Goal: Transaction & Acquisition: Purchase product/service

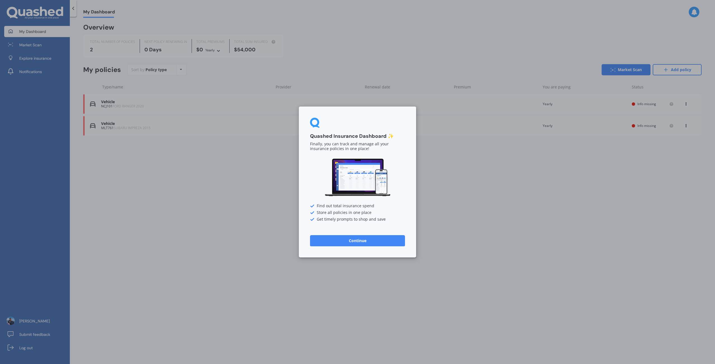
click at [359, 242] on button "Continue" at bounding box center [357, 240] width 95 height 11
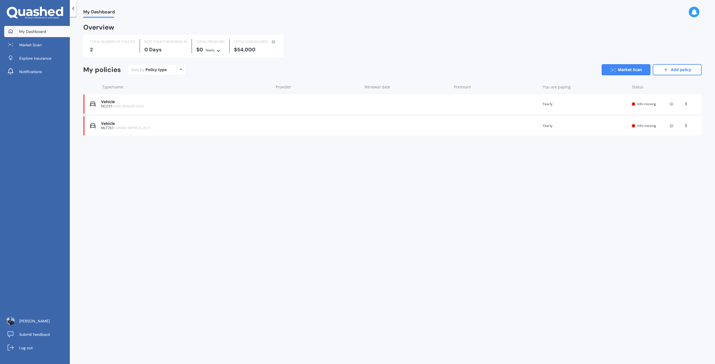
click at [495, 104] on div "Vehicle NCJ101 FORD RANGER 2020 Renewal date Premium You are paying Yearly Stat…" at bounding box center [392, 104] width 618 height 20
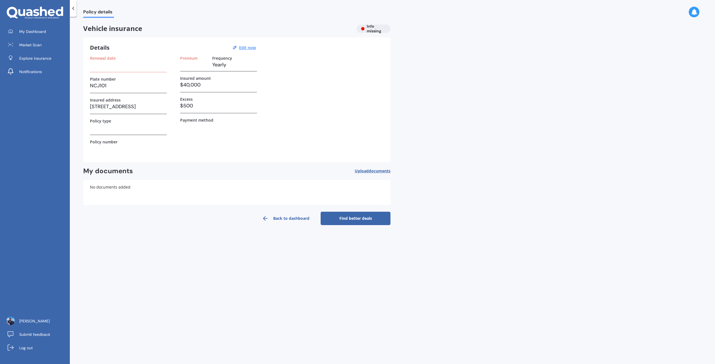
click at [210, 84] on h3 "$40,000" at bounding box center [218, 85] width 77 height 8
click at [204, 83] on h3 "$40,000" at bounding box center [218, 85] width 77 height 8
drag, startPoint x: 193, startPoint y: 84, endPoint x: 215, endPoint y: 85, distance: 21.8
click at [215, 85] on h3 "$40,000" at bounding box center [218, 85] width 77 height 8
drag, startPoint x: 202, startPoint y: 120, endPoint x: 195, endPoint y: 121, distance: 6.8
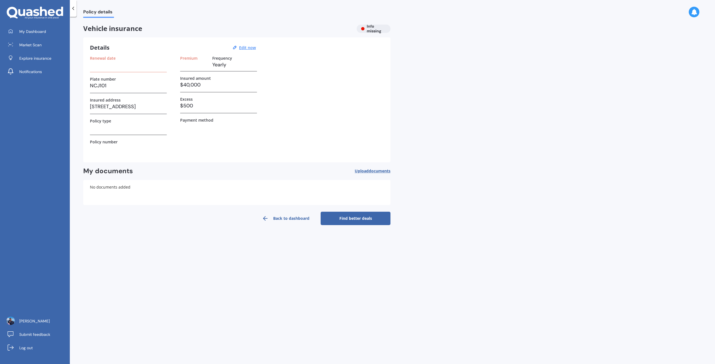
click at [202, 120] on label "Payment method" at bounding box center [196, 120] width 33 height 5
click at [152, 69] on h3 at bounding box center [128, 65] width 77 height 8
drag, startPoint x: 200, startPoint y: 63, endPoint x: 218, endPoint y: 63, distance: 18.2
click at [200, 63] on h3 at bounding box center [194, 65] width 28 height 8
click at [252, 48] on u "Edit now" at bounding box center [247, 47] width 17 height 5
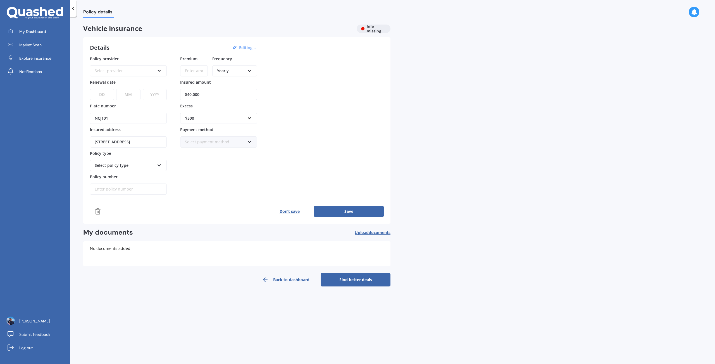
click at [211, 89] on input "$40,000" at bounding box center [218, 94] width 77 height 11
type input "$40,072"
click at [345, 211] on button "Save" at bounding box center [349, 211] width 70 height 11
click at [103, 65] on div "Select provider AA AMI AMP ANZ ASB Aioi Nissay Dowa Ando Assurant Autosure BNZ …" at bounding box center [128, 70] width 77 height 11
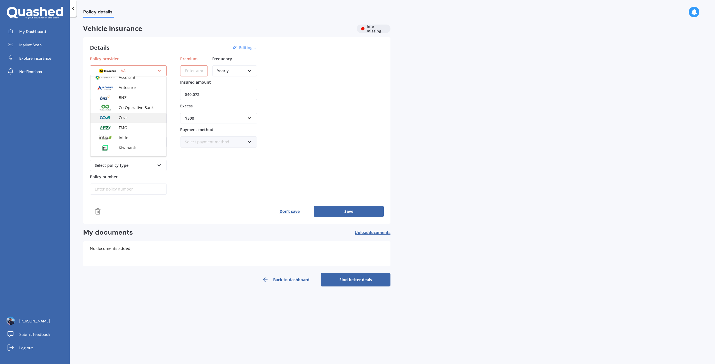
click at [133, 115] on div "Cove" at bounding box center [128, 118] width 76 height 10
click at [198, 69] on input "Premium" at bounding box center [194, 70] width 28 height 11
type input "$107.59"
click at [254, 74] on div "Yearly Yearly Six-Monthly Quarterly Monthly Fortnightly Weekly" at bounding box center [234, 70] width 45 height 11
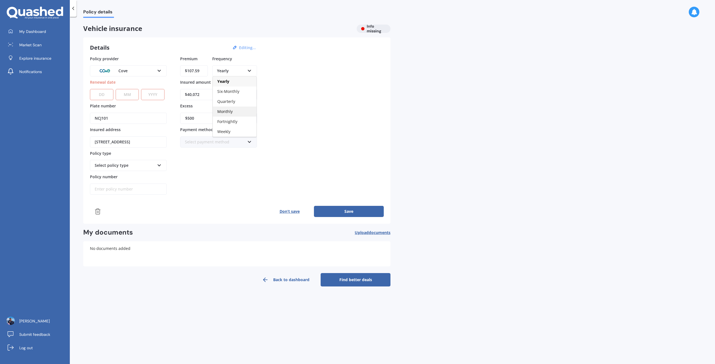
click at [232, 111] on div "Monthly" at bounding box center [235, 112] width 44 height 10
click at [214, 144] on div "Select payment method Direct debit - bank account Direct debit - credit/debit c…" at bounding box center [218, 142] width 77 height 11
click at [324, 144] on div "Policy provider Cove AA AMI AMP ANZ ASB Aioi Nissay Dowa Ando Assurant Autosure…" at bounding box center [237, 125] width 294 height 139
click at [148, 162] on div "Select policy type" at bounding box center [125, 165] width 60 height 6
click at [121, 173] on span "Comprehensive" at bounding box center [109, 175] width 29 height 5
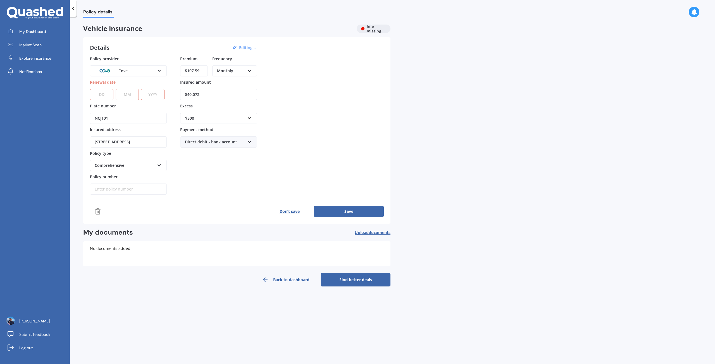
click at [338, 208] on button "Save" at bounding box center [349, 211] width 70 height 11
click at [102, 94] on select "DD 01 02 03 04 05 06 07 08 09 10 11 12 13 14 15 16 17 18 19 20 21 22 23 24 25 2…" at bounding box center [101, 94] width 23 height 11
select select "10"
click at [90, 89] on select "DD 01 02 03 04 05 06 07 08 09 10 11 12 13 14 15 16 17 18 19 20 21 22 23 24 25 2…" at bounding box center [101, 94] width 23 height 11
click at [127, 93] on select "MM 01 02 03 04 05 06 07 08 09 10 11 12" at bounding box center [127, 94] width 23 height 11
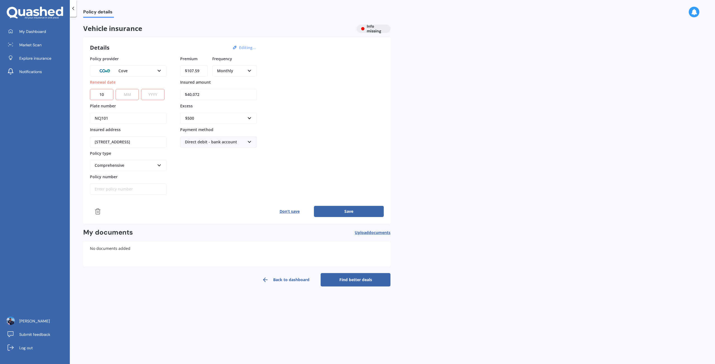
select select "10"
click at [116, 89] on select "MM 01 02 03 04 05 06 07 08 09 10 11 12" at bounding box center [127, 94] width 23 height 11
click at [151, 92] on select "YYYY 2027 2026 2025 2024 2023 2022 2021 2020 2019 2018 2017 2016 2015 2014 2013…" at bounding box center [152, 94] width 23 height 11
select select "2025"
click at [142, 89] on select "YYYY 2027 2026 2025 2024 2023 2022 2021 2020 2019 2018 2017 2016 2015 2014 2013…" at bounding box center [152, 94] width 23 height 11
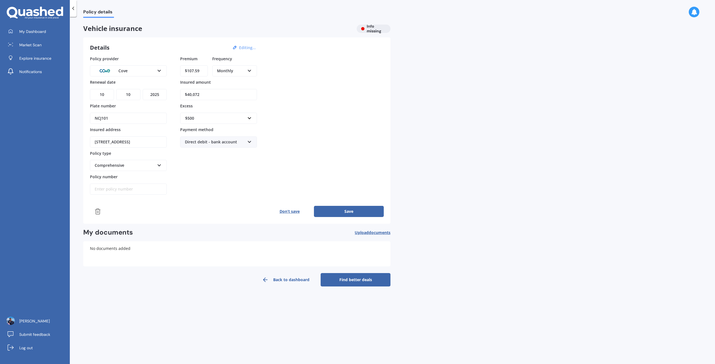
click at [360, 211] on button "Save" at bounding box center [349, 211] width 70 height 11
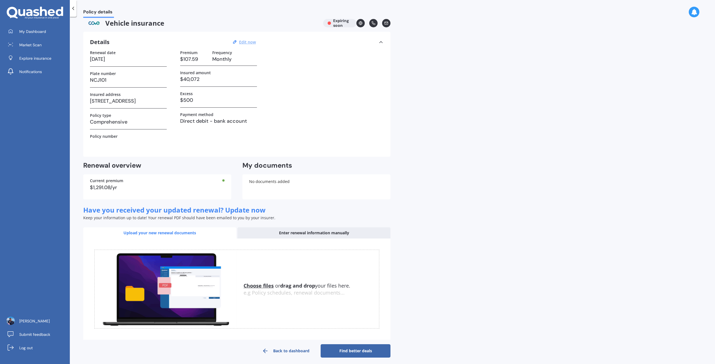
scroll to position [8, 0]
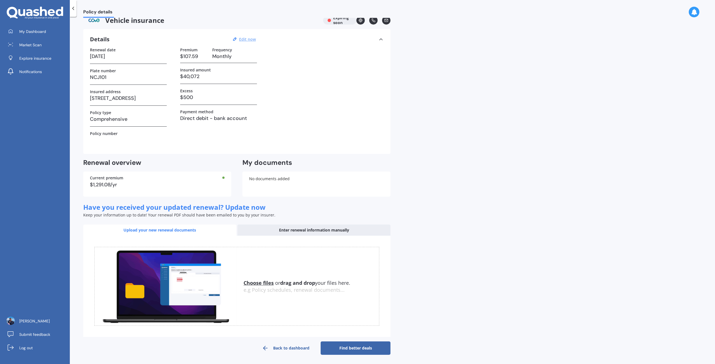
click at [349, 347] on link "Find better deals" at bounding box center [355, 348] width 70 height 13
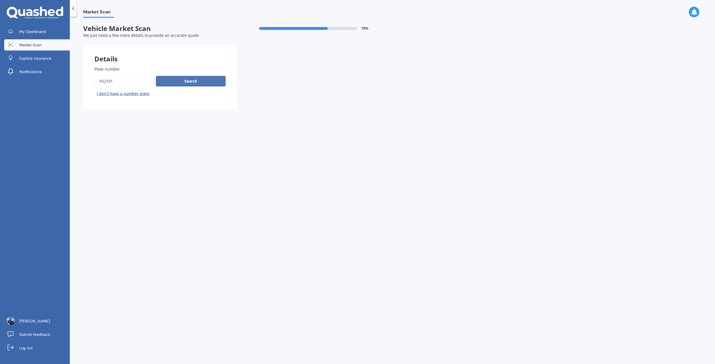
click at [207, 82] on button "Search" at bounding box center [191, 81] width 70 height 11
select select "FORD"
select select "RANGER"
select select "05"
select select "06"
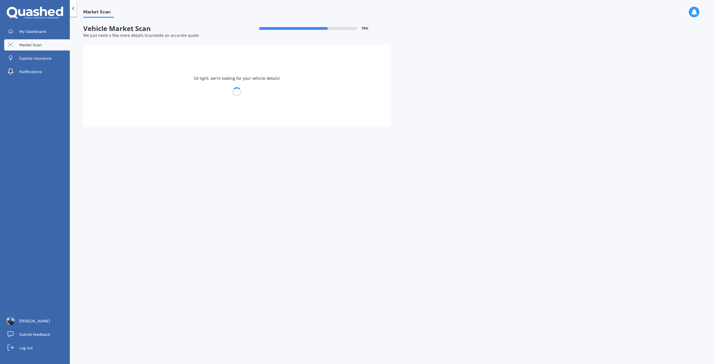
select select "1985"
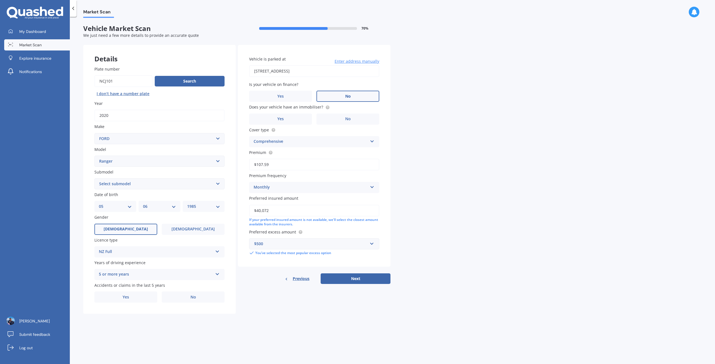
click at [347, 99] on span "No" at bounding box center [348, 96] width 6 height 5
click at [0, 0] on input "No" at bounding box center [0, 0] width 0 height 0
click at [306, 122] on label "Yes" at bounding box center [280, 119] width 63 height 11
click at [0, 0] on input "Yes" at bounding box center [0, 0] width 0 height 0
click at [184, 297] on label "No" at bounding box center [193, 297] width 63 height 11
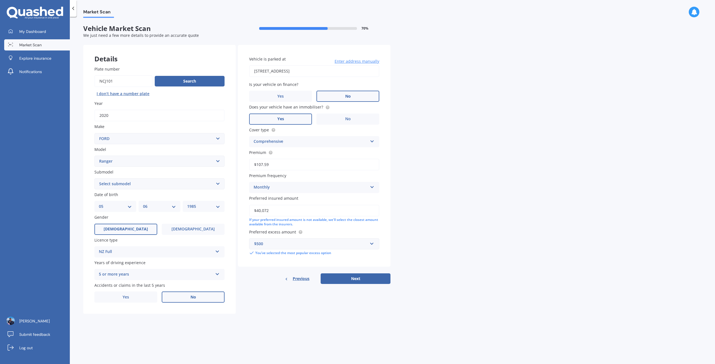
click at [0, 0] on input "No" at bounding box center [0, 0] width 0 height 0
click at [360, 281] on button "Next" at bounding box center [355, 279] width 70 height 11
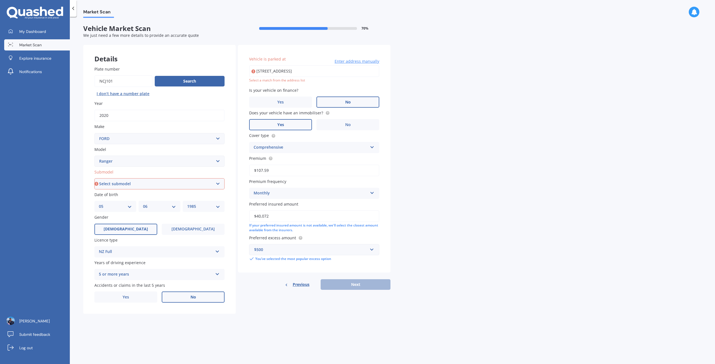
click at [315, 68] on input "[STREET_ADDRESS]" at bounding box center [314, 71] width 130 height 12
click at [334, 68] on input "[STREET_ADDRESS]" at bounding box center [314, 71] width 130 height 12
type input "[STREET_ADDRESS]"
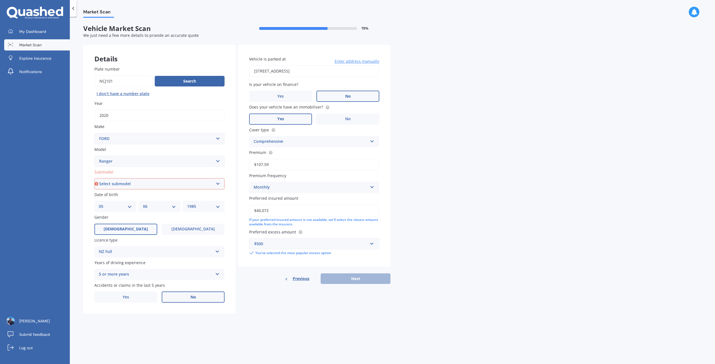
click at [163, 187] on select "Select submodel 4X2 3.2 Litre Turbo Diesel 4X2 XL 2.2 Litre Turbo Diesel 4X2 XL…" at bounding box center [159, 183] width 130 height 11
select select "FX4 TURBO DIESEL"
click at [94, 179] on select "Select submodel 4X2 3.2 Litre Turbo Diesel 4X2 XL 2.2 Litre Turbo Diesel 4X2 XL…" at bounding box center [159, 183] width 130 height 11
click at [360, 280] on button "Next" at bounding box center [355, 279] width 70 height 11
select select "05"
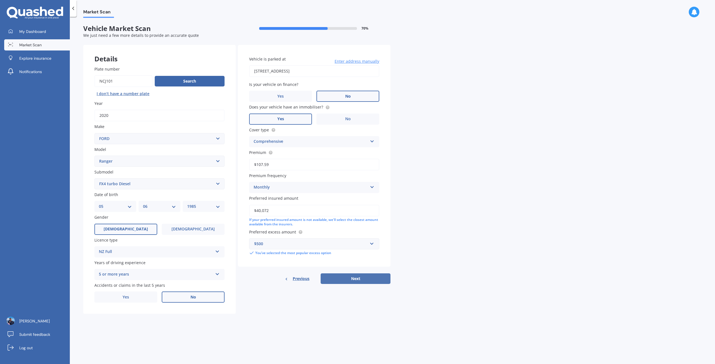
select select "06"
select select "1985"
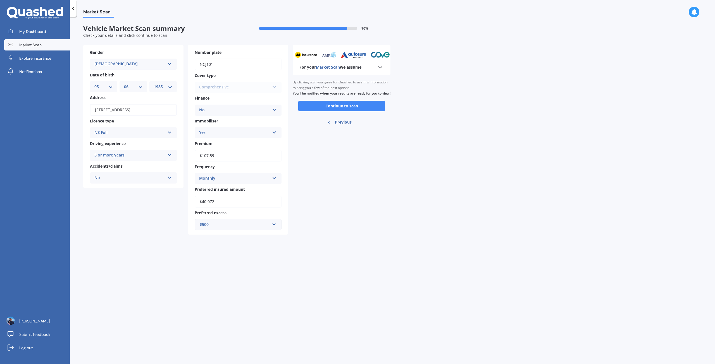
click at [153, 161] on div "5 or more years 1 year 2 years 3 years 4 years 5 or more years" at bounding box center [133, 155] width 87 height 11
click at [338, 247] on div "Market Scan Vehicle Market Scan summary 90 % Check your details and click conti…" at bounding box center [392, 192] width 645 height 348
click at [350, 111] on button "Continue to scan" at bounding box center [341, 106] width 87 height 11
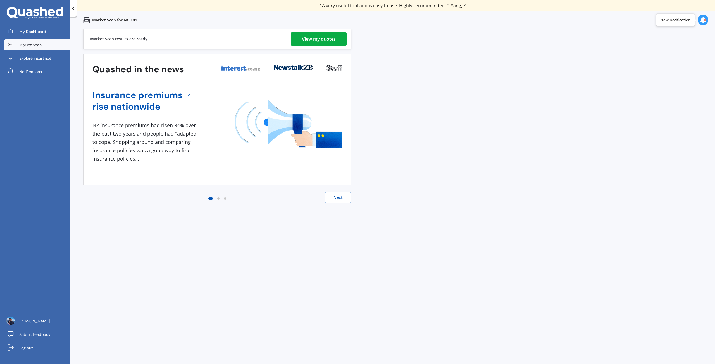
click at [314, 44] on div "View my quotes" at bounding box center [319, 38] width 34 height 13
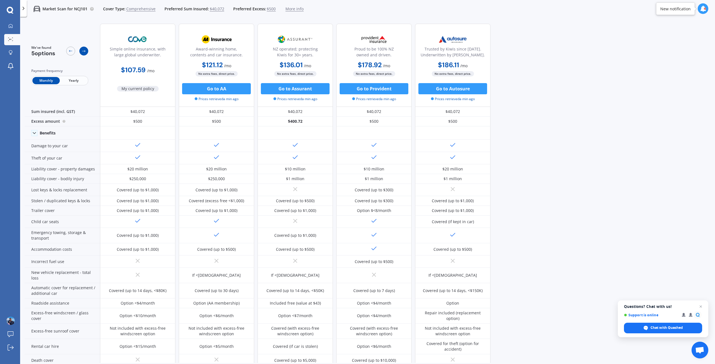
click at [82, 51] on icon at bounding box center [84, 51] width 4 height 4
click at [87, 51] on div at bounding box center [83, 51] width 9 height 9
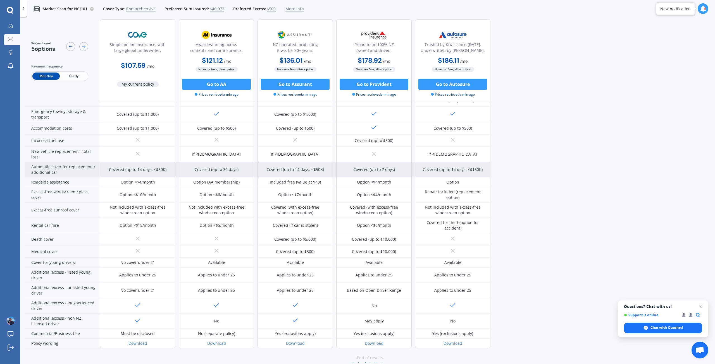
scroll to position [129, 0]
